Goal: Use online tool/utility: Use online tool/utility

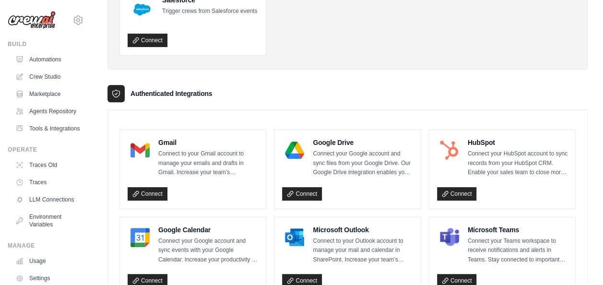
scroll to position [154, 0]
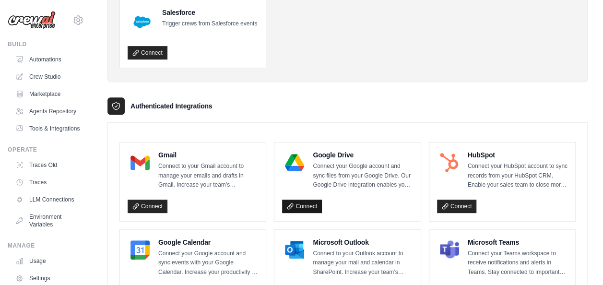
click at [307, 205] on link "Connect" at bounding box center [302, 206] width 40 height 13
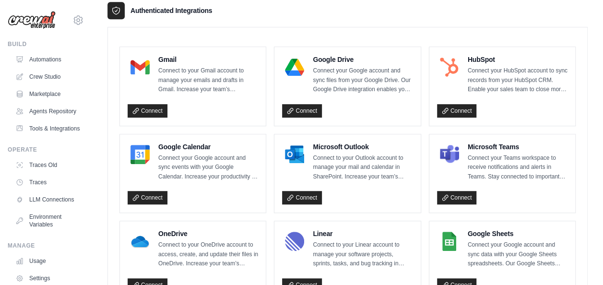
scroll to position [0, 0]
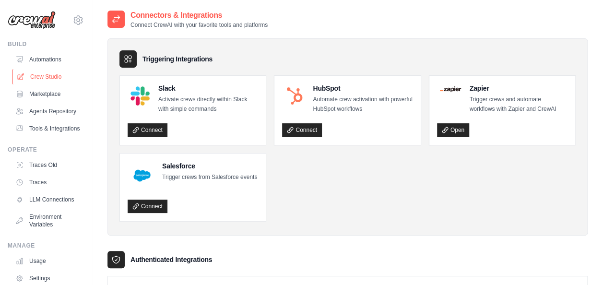
click at [40, 77] on link "Crew Studio" at bounding box center [48, 76] width 72 height 15
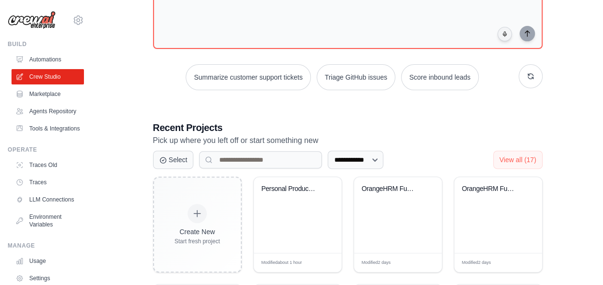
scroll to position [123, 0]
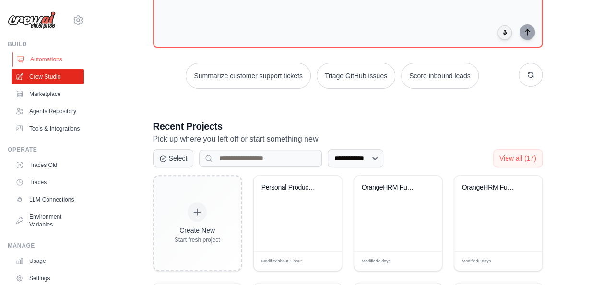
click at [37, 58] on link "Automations" at bounding box center [48, 59] width 72 height 15
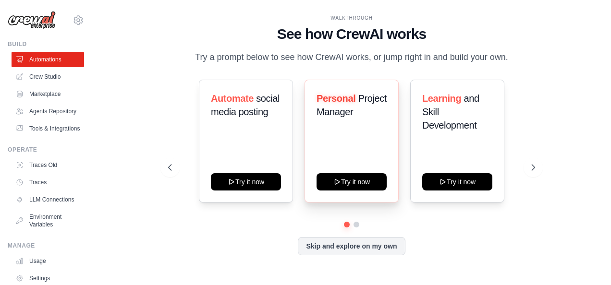
click at [314, 158] on div "Personal Project Manager Try it now" at bounding box center [351, 141] width 94 height 123
click at [411, 128] on div "Learning and Skill Development Try it now" at bounding box center [457, 141] width 94 height 123
click at [357, 224] on button at bounding box center [356, 225] width 8 height 8
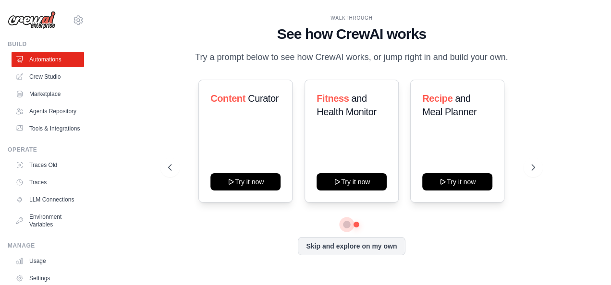
click at [348, 227] on button at bounding box center [346, 224] width 7 height 7
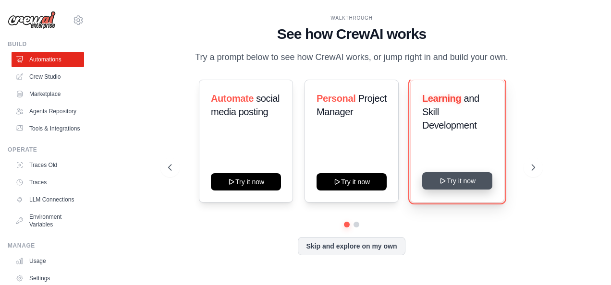
click at [453, 184] on button "Try it now" at bounding box center [457, 180] width 70 height 17
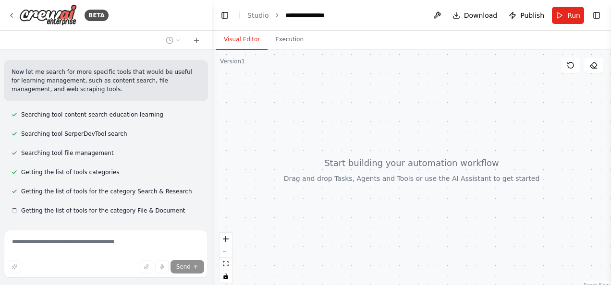
scroll to position [165, 0]
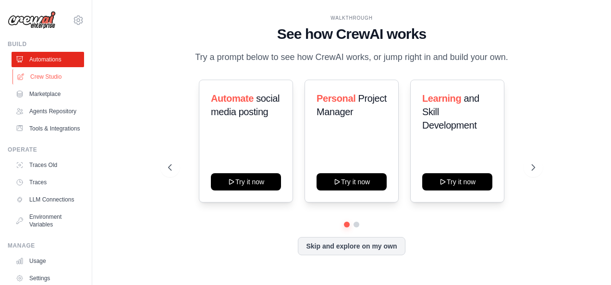
click at [58, 73] on link "Crew Studio" at bounding box center [48, 76] width 72 height 15
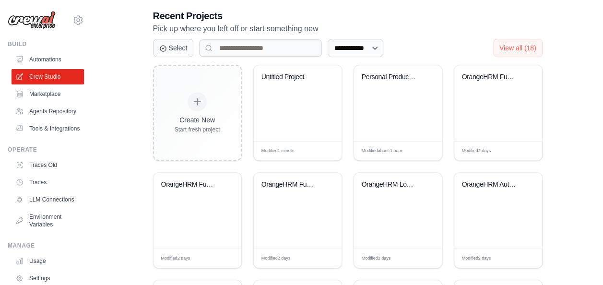
scroll to position [212, 0]
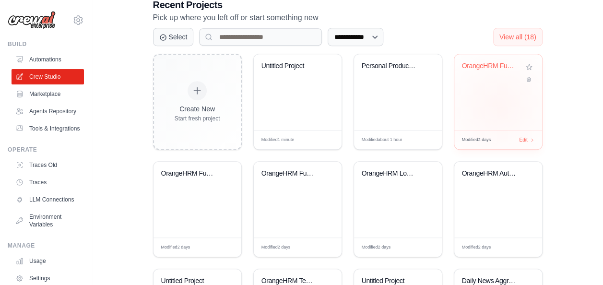
click at [499, 105] on div "OrangeHRM Functional Testing Automa..." at bounding box center [499, 92] width 88 height 76
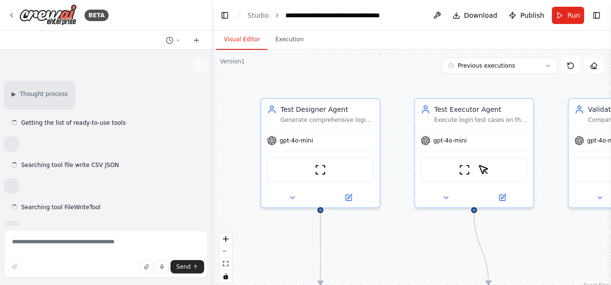
scroll to position [2605, 0]
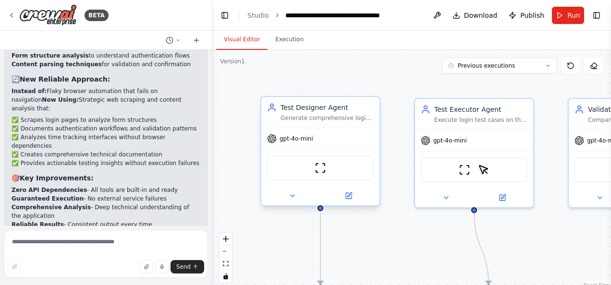
click at [268, 157] on div "ScrapeWebsiteTool" at bounding box center [320, 168] width 107 height 25
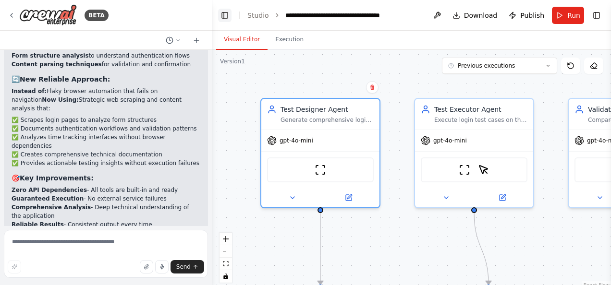
click at [223, 11] on button "Toggle Left Sidebar" at bounding box center [224, 15] width 13 height 13
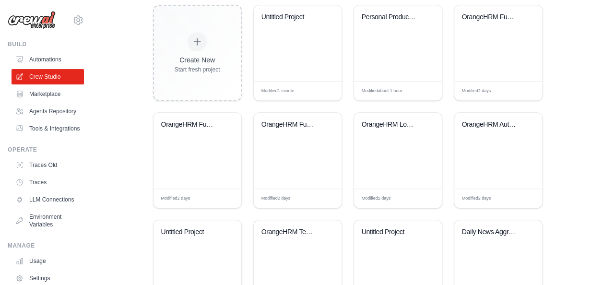
scroll to position [260, 0]
click at [485, 66] on div "OrangeHRM Functional Testing Automa..." at bounding box center [499, 44] width 88 height 76
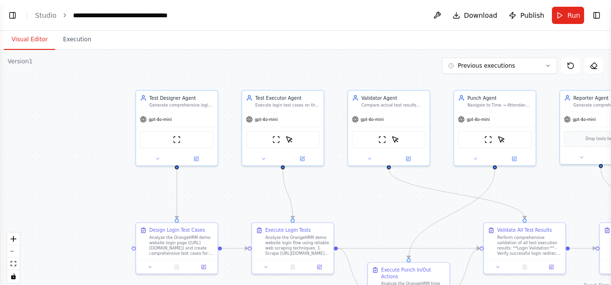
scroll to position [2605, 0]
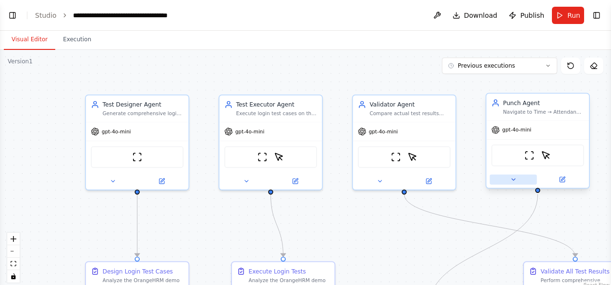
click at [514, 179] on icon at bounding box center [512, 179] width 3 height 1
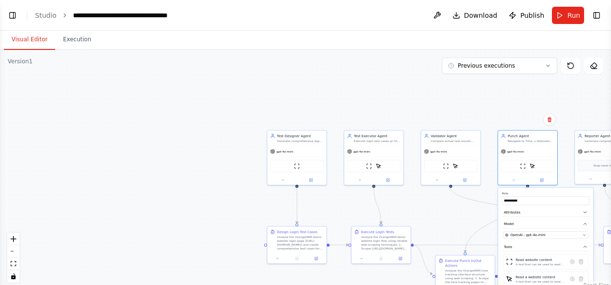
click at [369, 91] on div ".deletable-edge-delete-btn { width: 20px; height: 20px; border: 0px solid #ffff…" at bounding box center [305, 170] width 611 height 240
click at [569, 8] on button "Run" at bounding box center [568, 15] width 32 height 17
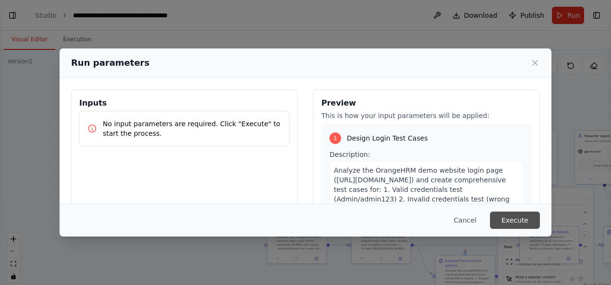
click at [510, 224] on button "Execute" at bounding box center [515, 220] width 50 height 17
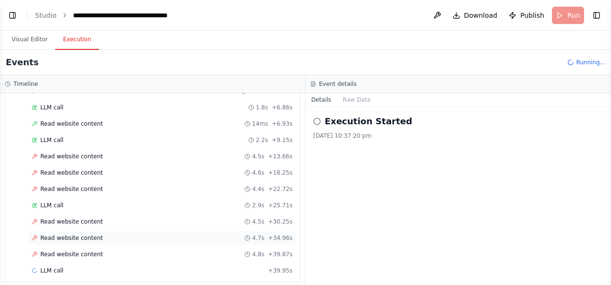
scroll to position [278, 0]
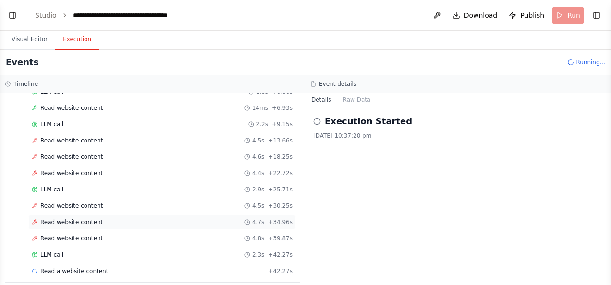
click at [83, 218] on span "Read website content" at bounding box center [71, 222] width 62 height 8
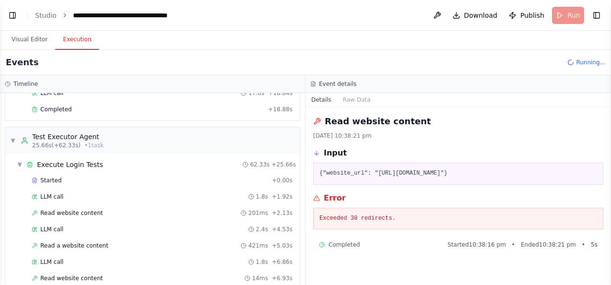
scroll to position [111, 0]
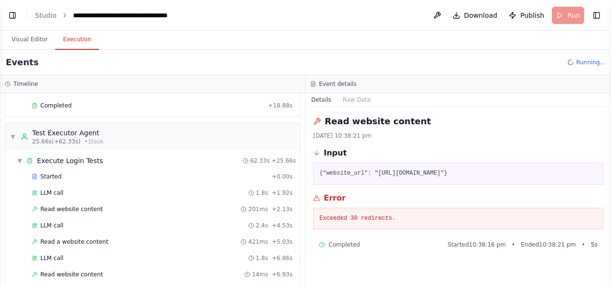
click at [314, 161] on div "Input {"website_url": "https://opensource-demo.orangehrmlive.com/index.php/auth…" at bounding box center [458, 165] width 290 height 37
click at [93, 205] on span "Read website content" at bounding box center [71, 209] width 62 height 8
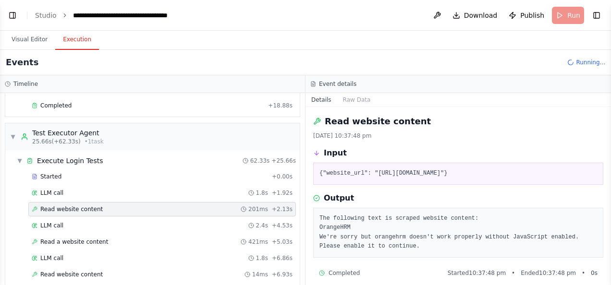
scroll to position [8, 0]
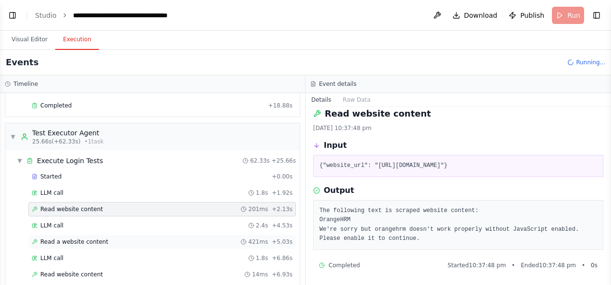
click at [153, 238] on div "Read a website content 421ms + 5.03s" at bounding box center [162, 242] width 261 height 8
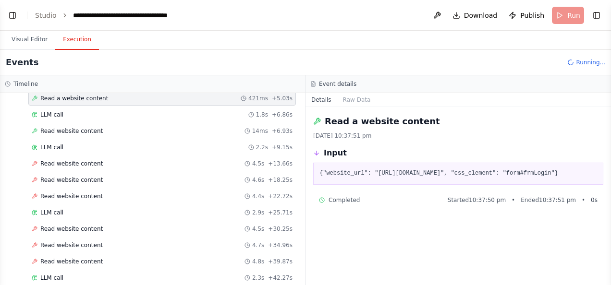
scroll to position [253, 0]
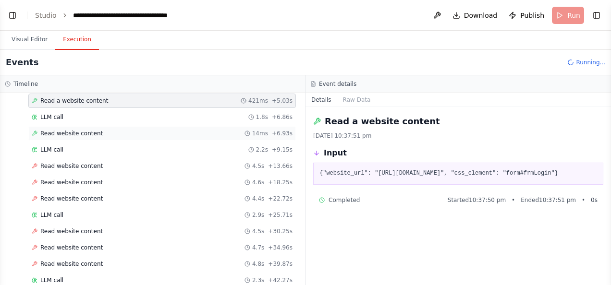
click at [71, 130] on span "Read website content" at bounding box center [71, 134] width 62 height 8
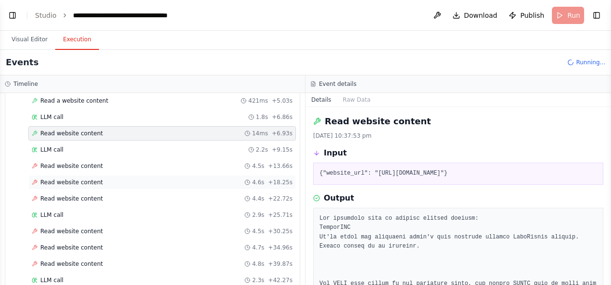
click at [83, 179] on span "Read website content" at bounding box center [71, 183] width 62 height 8
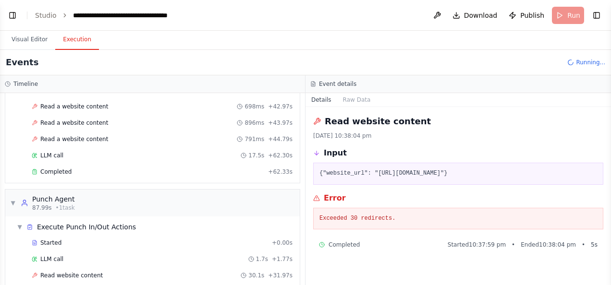
scroll to position [460, 0]
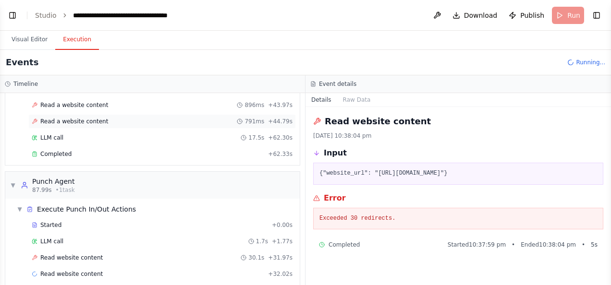
click at [95, 118] on span "Read a website content" at bounding box center [74, 122] width 68 height 8
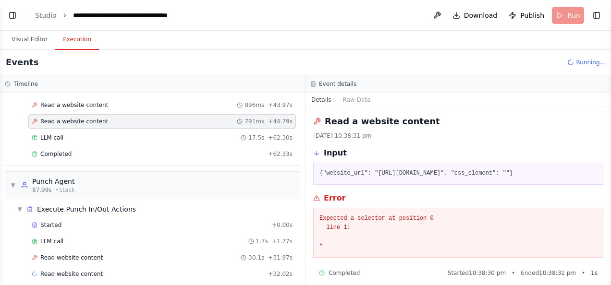
click at [95, 118] on span "Read a website content" at bounding box center [74, 122] width 68 height 8
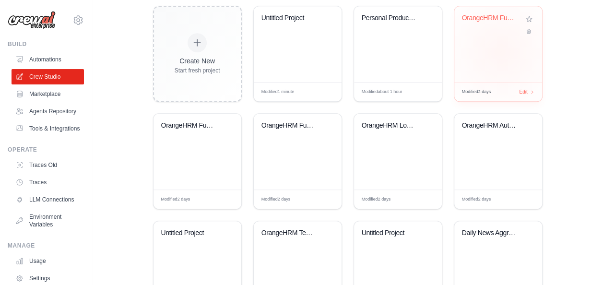
click at [501, 51] on div "OrangeHRM Functional Testing Automa..." at bounding box center [499, 44] width 88 height 76
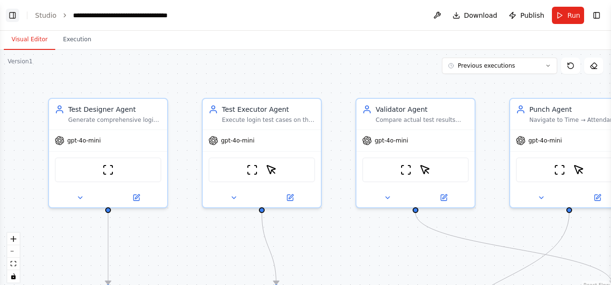
click at [15, 14] on button "Toggle Left Sidebar" at bounding box center [12, 15] width 13 height 13
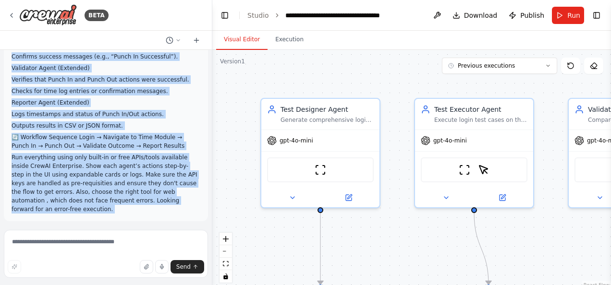
scroll to position [271, 0]
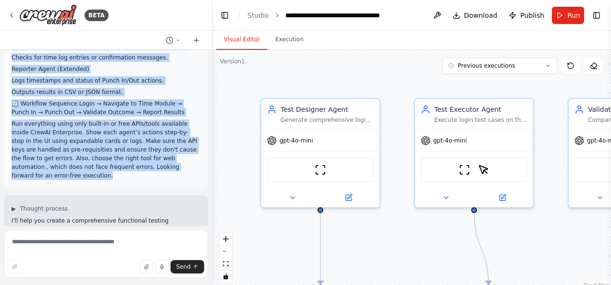
drag, startPoint x: 12, startPoint y: 71, endPoint x: 166, endPoint y: 167, distance: 180.9
copy div "“Loremi d Sita co adipisci elitseddoe tempori ut lab EtdoloREM aliq enimadm (ve…"
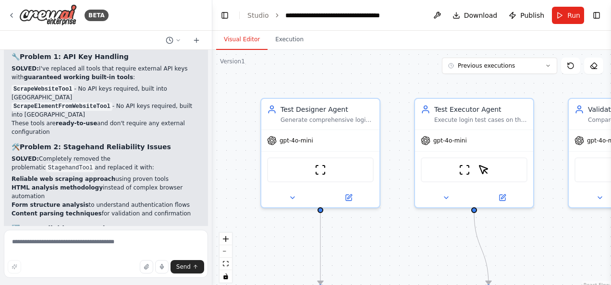
scroll to position [2605, 0]
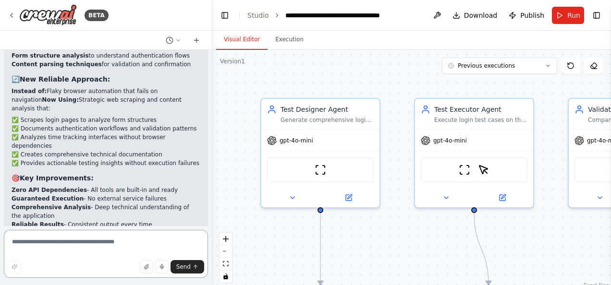
click at [67, 240] on textarea at bounding box center [106, 254] width 204 height 48
paste textarea "**********"
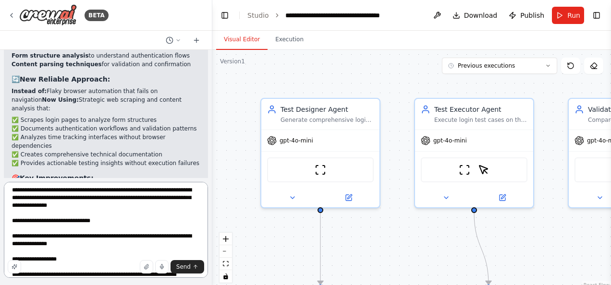
scroll to position [0, 0]
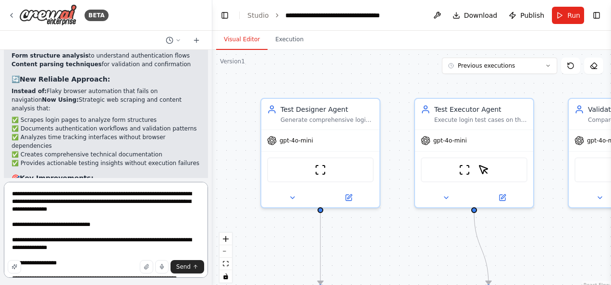
click at [172, 205] on textarea at bounding box center [106, 230] width 204 height 96
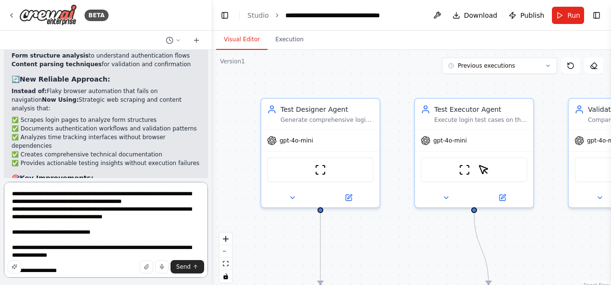
drag, startPoint x: 79, startPoint y: 211, endPoint x: 127, endPoint y: 207, distance: 48.1
click at [127, 207] on textarea at bounding box center [106, 230] width 204 height 96
click at [139, 211] on textarea at bounding box center [106, 230] width 204 height 96
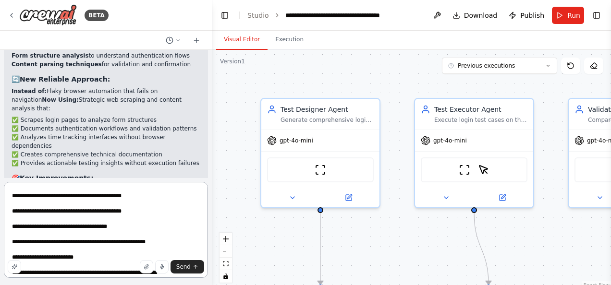
scroll to position [225, 0]
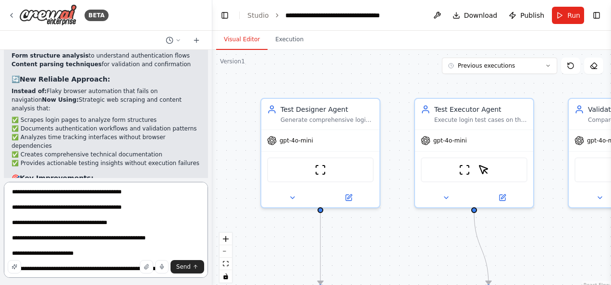
click at [51, 215] on textarea at bounding box center [106, 230] width 204 height 96
click at [23, 203] on textarea at bounding box center [106, 230] width 204 height 96
click at [391, 12] on header "**********" at bounding box center [411, 15] width 398 height 31
click at [397, 15] on icon "breadcrumb" at bounding box center [401, 16] width 8 height 8
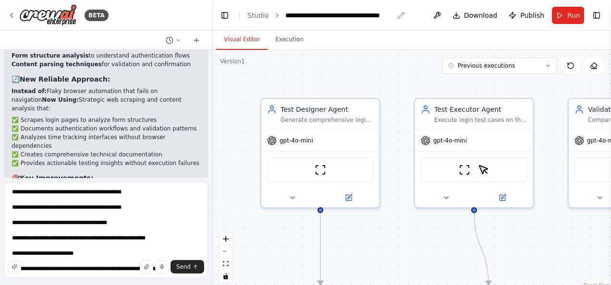
click at [398, 13] on icon "breadcrumb" at bounding box center [401, 16] width 8 height 8
drag, startPoint x: 20, startPoint y: 201, endPoint x: 72, endPoint y: 204, distance: 51.5
click at [72, 204] on textarea at bounding box center [106, 230] width 204 height 96
click at [121, 201] on textarea at bounding box center [106, 230] width 204 height 96
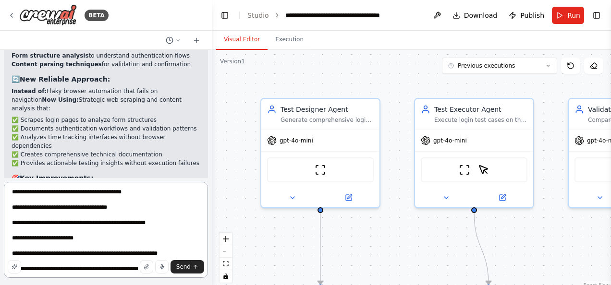
scroll to position [235, 0]
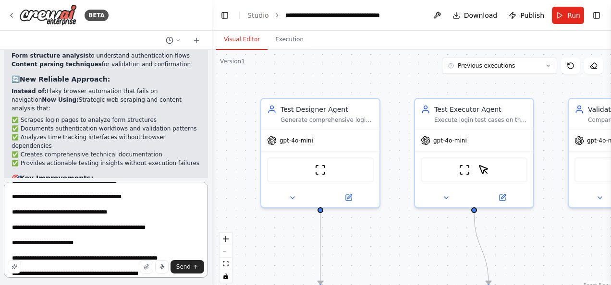
drag, startPoint x: 46, startPoint y: 205, endPoint x: 137, endPoint y: 206, distance: 91.2
click at [137, 206] on textarea at bounding box center [106, 230] width 204 height 96
drag, startPoint x: 37, startPoint y: 220, endPoint x: 121, endPoint y: 220, distance: 84.0
click at [121, 220] on textarea at bounding box center [106, 230] width 204 height 96
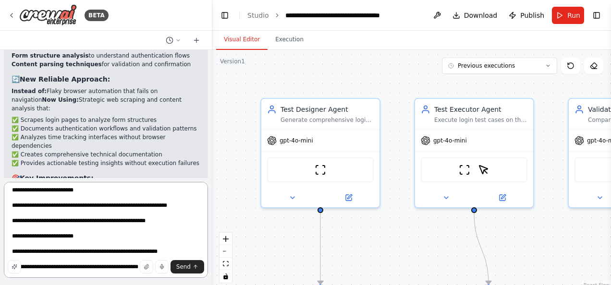
scroll to position [238, 0]
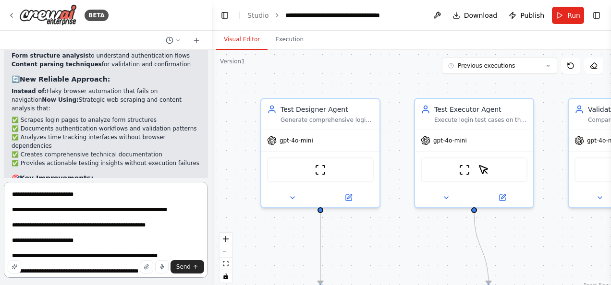
drag, startPoint x: 12, startPoint y: 237, endPoint x: 72, endPoint y: 233, distance: 59.2
click at [72, 233] on textarea at bounding box center [106, 230] width 204 height 96
click at [126, 234] on textarea at bounding box center [106, 230] width 204 height 96
drag, startPoint x: 37, startPoint y: 234, endPoint x: 158, endPoint y: 233, distance: 121.0
click at [158, 233] on textarea at bounding box center [106, 230] width 204 height 96
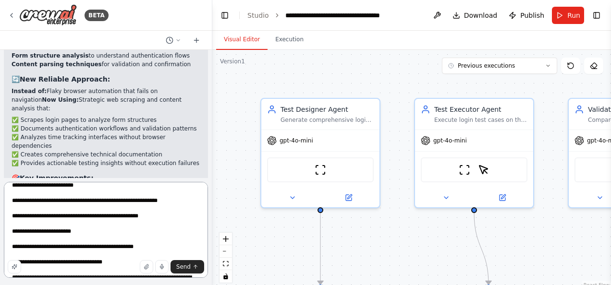
scroll to position [302, 0]
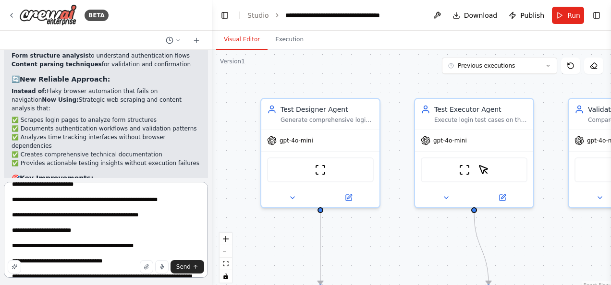
drag, startPoint x: 10, startPoint y: 206, endPoint x: 149, endPoint y: 250, distance: 145.6
click at [149, 250] on textarea at bounding box center [106, 230] width 204 height 96
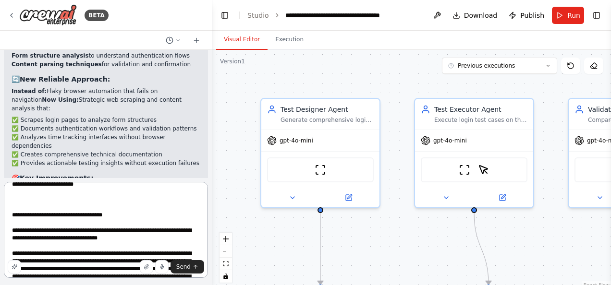
drag, startPoint x: 126, startPoint y: 236, endPoint x: 161, endPoint y: 238, distance: 35.6
click at [161, 238] on textarea at bounding box center [106, 230] width 204 height 96
drag, startPoint x: 157, startPoint y: 237, endPoint x: 39, endPoint y: 248, distance: 117.6
click at [39, 248] on textarea at bounding box center [106, 230] width 204 height 96
click at [142, 229] on textarea at bounding box center [106, 230] width 204 height 96
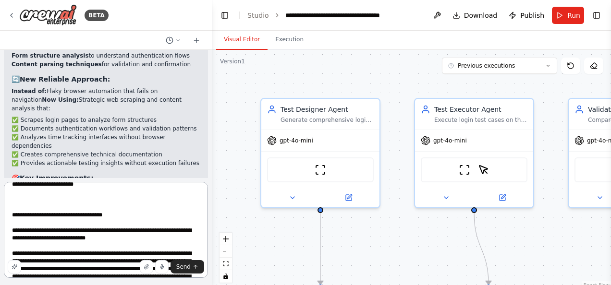
drag, startPoint x: 152, startPoint y: 239, endPoint x: 41, endPoint y: 247, distance: 110.7
click at [41, 247] on textarea at bounding box center [106, 230] width 204 height 96
click at [43, 248] on textarea at bounding box center [106, 230] width 204 height 96
click at [118, 242] on textarea at bounding box center [106, 230] width 204 height 96
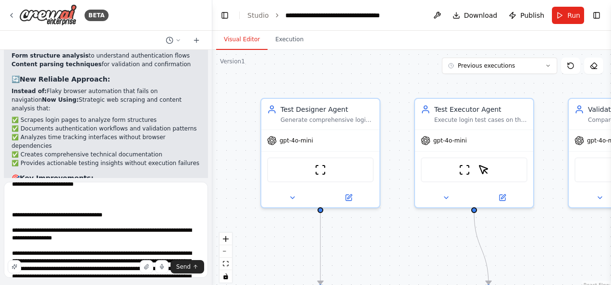
click at [204, 271] on div "Send" at bounding box center [106, 266] width 196 height 13
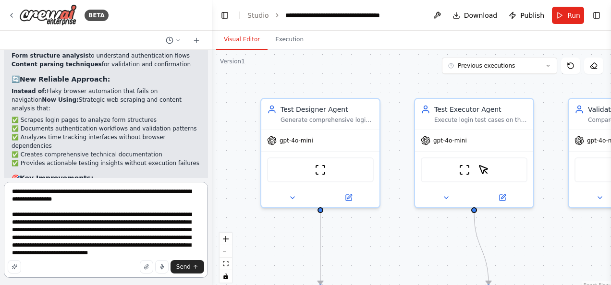
scroll to position [350, 0]
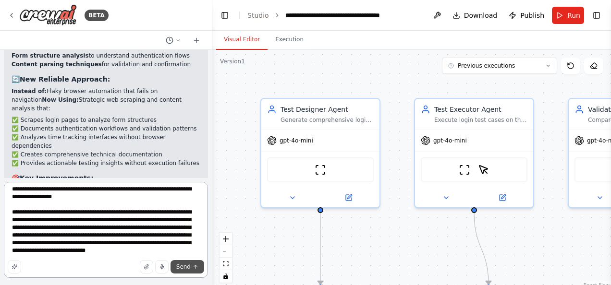
type textarea "**********"
click at [181, 268] on span "Send" at bounding box center [183, 267] width 14 height 8
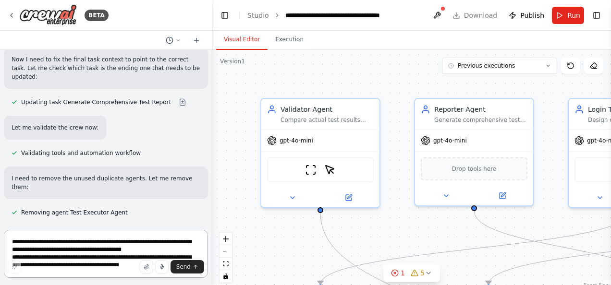
scroll to position [4488, 0]
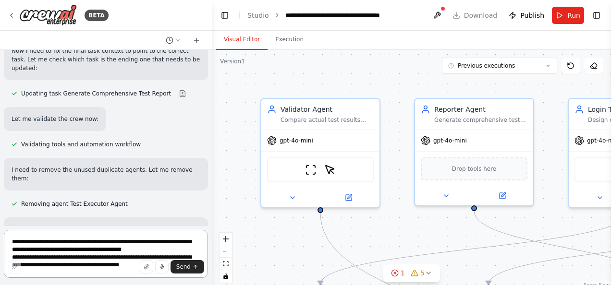
click at [128, 241] on textarea at bounding box center [106, 254] width 204 height 48
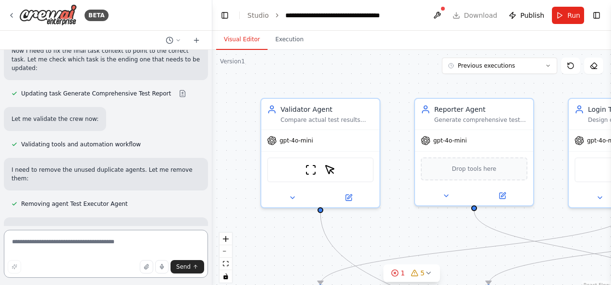
type textarea "*"
type textarea "**********"
click at [193, 269] on icon "submit" at bounding box center [196, 267] width 6 height 6
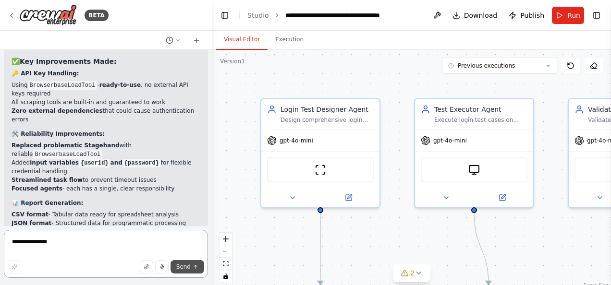
scroll to position [5634, 0]
